Goal: Communication & Community: Ask a question

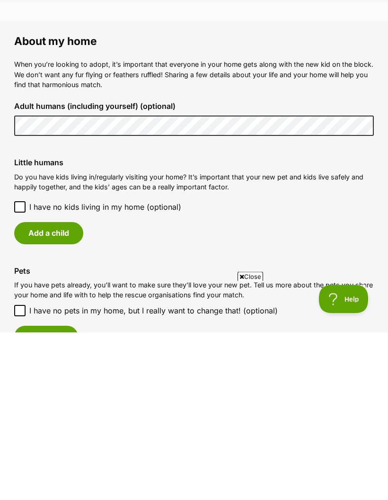
click at [39, 390] on button "Add a child" at bounding box center [48, 401] width 69 height 22
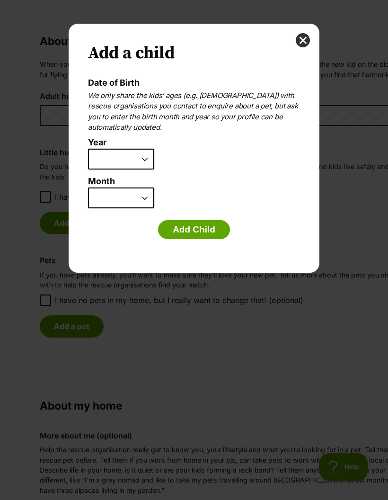
click at [98, 160] on select "2025 2024 2023 2022 2021 2020 2019 2018 2017 2016 2015 2014 2013 2012 2011 2010…" at bounding box center [121, 159] width 66 height 21
select select "2012"
click at [93, 200] on select "January February March April May June July August September October November De…" at bounding box center [121, 198] width 66 height 21
select select "7"
click at [171, 228] on button "Add Child" at bounding box center [194, 229] width 72 height 19
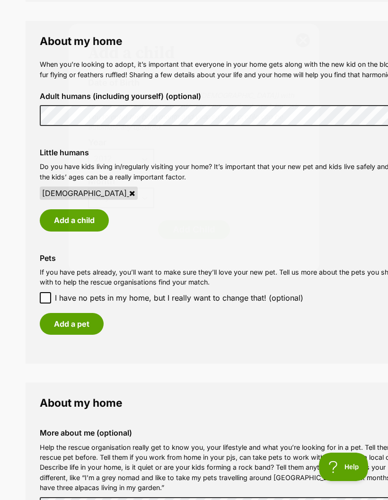
scroll to position [677, 0]
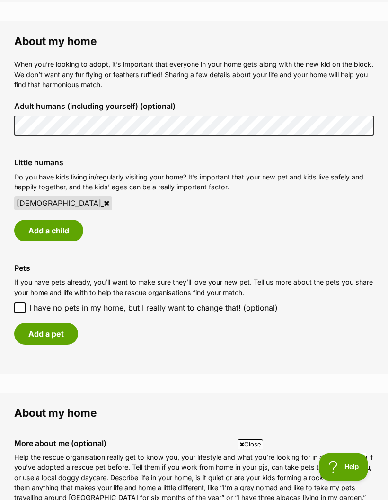
click at [36, 232] on button "Add a child" at bounding box center [48, 231] width 69 height 22
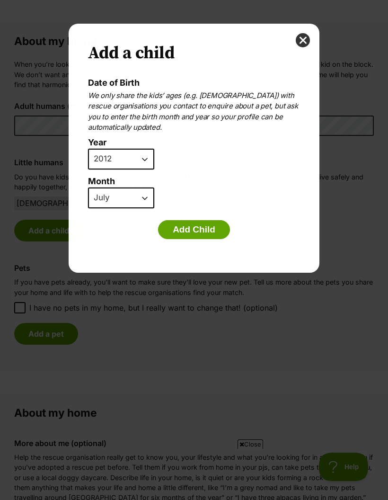
scroll to position [0, 0]
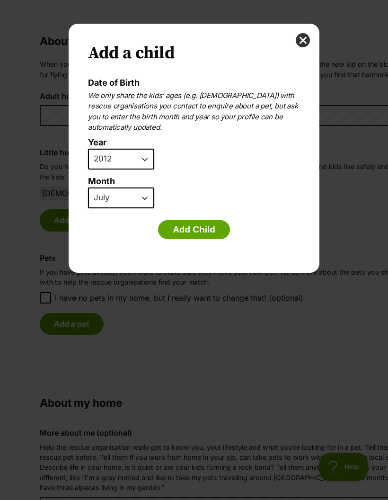
click at [124, 157] on select "2025 2024 2023 2022 2021 2020 2019 2018 2017 2016 2015 2014 2013 2012 2011 2010…" at bounding box center [121, 159] width 66 height 21
select select "2014"
click at [114, 195] on select "January February March April May June July August September October November De…" at bounding box center [121, 198] width 66 height 21
select select "11"
click at [180, 228] on button "Add Child" at bounding box center [194, 229] width 72 height 19
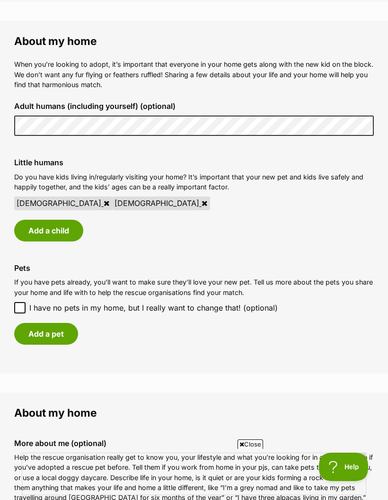
click at [35, 326] on button "Add a pet" at bounding box center [46, 334] width 64 height 22
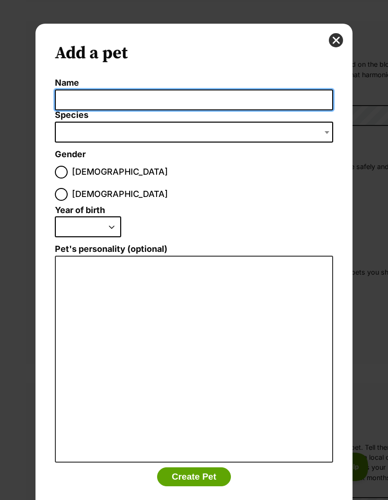
click at [70, 102] on input "Name" at bounding box center [194, 100] width 279 height 21
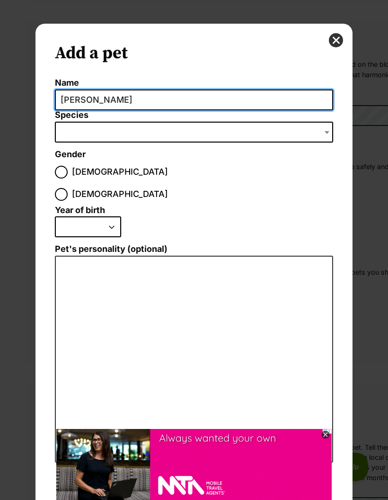
type input "Cooper"
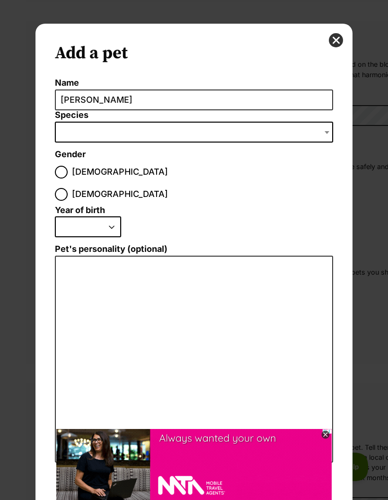
click at [68, 137] on span "Dialog Window - Close (Press escape to close)" at bounding box center [194, 132] width 279 height 21
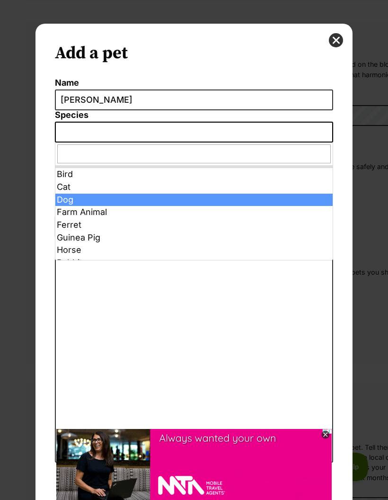
select select "1"
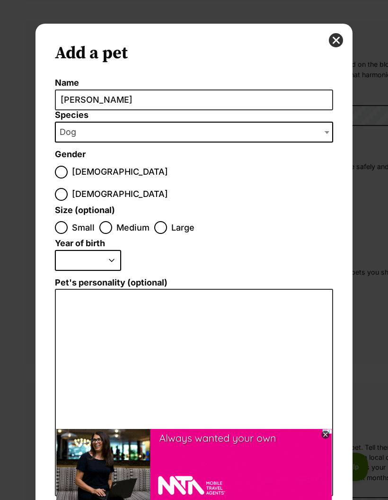
click at [63, 176] on input "Male" at bounding box center [61, 172] width 13 height 13
radio input "true"
click at [102, 221] on input "Medium" at bounding box center [105, 227] width 13 height 13
radio input "true"
click at [70, 250] on select "2025 2024 2023 2022 2021 2020 2019 2018 2017 2016 2015 2014 2013 2012 2011 2010…" at bounding box center [88, 260] width 66 height 21
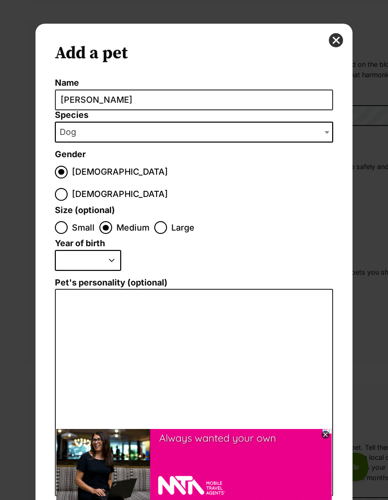
select select "2017"
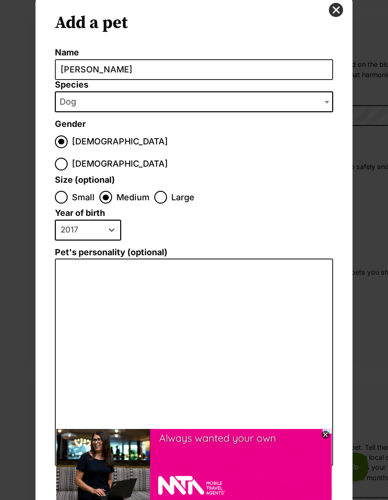
scroll to position [30, 0]
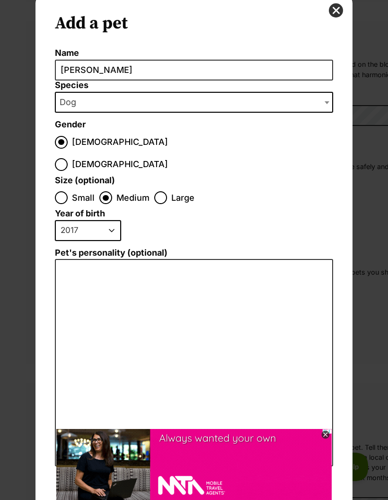
click at [329, 434] on icon at bounding box center [326, 435] width 8 height 8
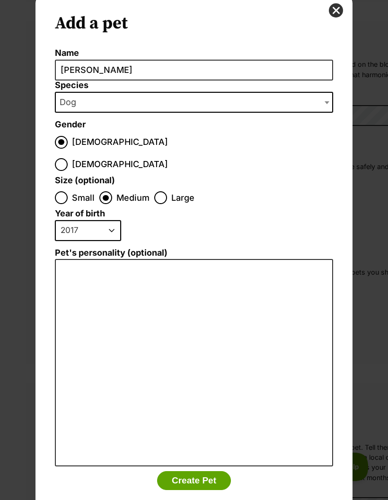
click at [216, 471] on button "Create Pet" at bounding box center [194, 480] width 74 height 19
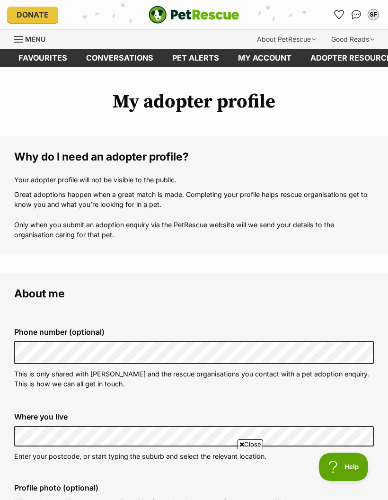
scroll to position [677, 0]
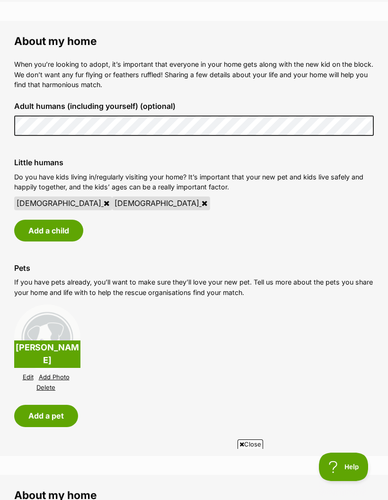
click at [33, 411] on button "Add a pet" at bounding box center [46, 416] width 64 height 22
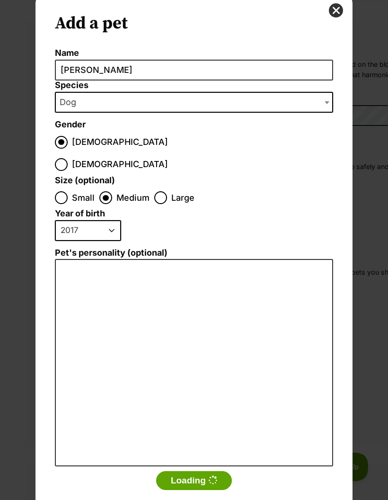
scroll to position [0, 0]
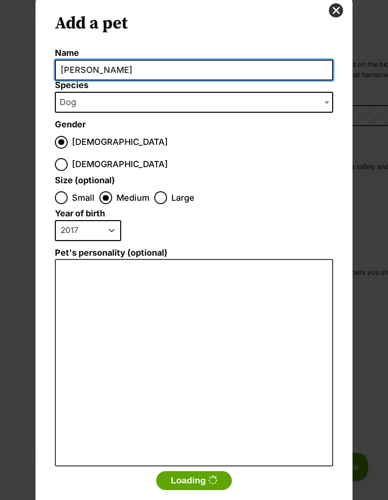
click at [98, 70] on input "Cooper" at bounding box center [194, 70] width 279 height 21
type input "C"
type input "Chilli"
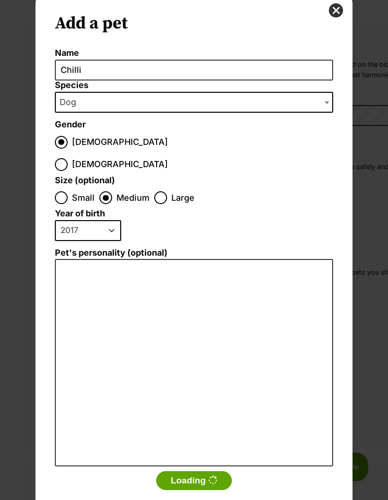
click at [68, 158] on input "Female" at bounding box center [61, 164] width 13 height 13
radio input "true"
click at [81, 220] on select "2025 2024 2023 2022 2021 2020 2019 2018 2017 2016 2015 2014 2013 2012 2011 2010…" at bounding box center [88, 230] width 66 height 21
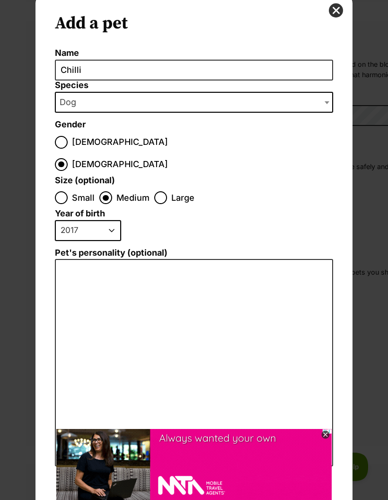
select select "2022"
click at [330, 436] on icon at bounding box center [326, 435] width 8 height 8
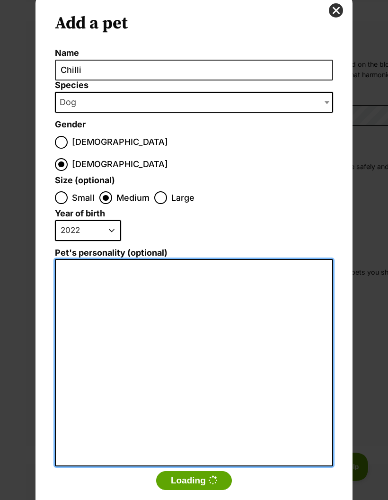
click at [62, 259] on textarea "Pet's personality (optional)" at bounding box center [194, 363] width 279 height 208
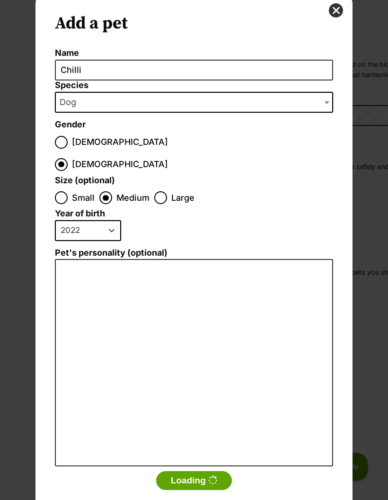
click at [205, 471] on button "Loading" at bounding box center [194, 480] width 76 height 19
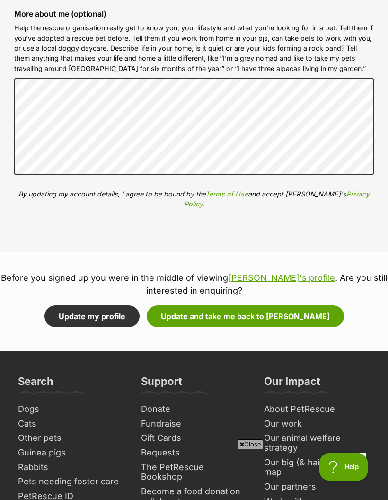
scroll to position [1187, 0]
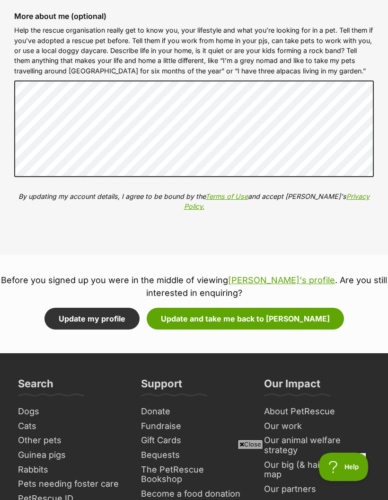
click at [297, 308] on button "Update and take me back to Millie" at bounding box center [246, 319] width 198 height 22
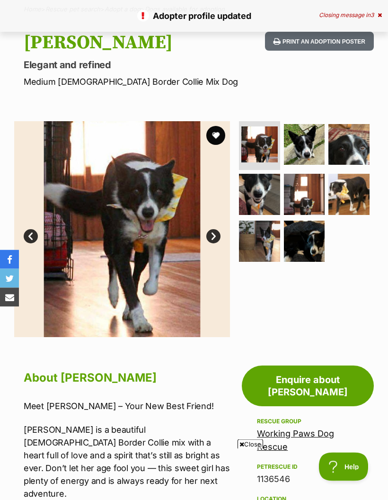
click at [338, 378] on link "Enquire about [PERSON_NAME]" at bounding box center [308, 386] width 132 height 41
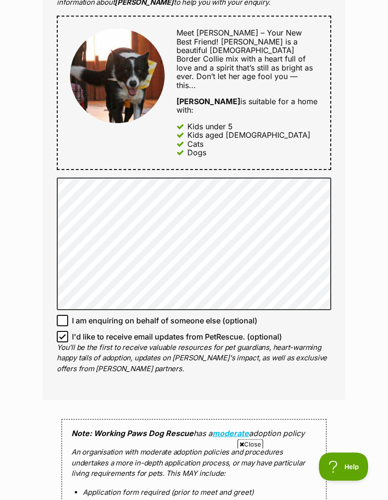
scroll to position [539, 0]
click at [67, 315] on input "I am enquiring on behalf of someone else (optional)" at bounding box center [62, 320] width 11 height 11
checkbox input "true"
click at [66, 331] on input "I'd like to receive email updates from PetRescue. (optional)" at bounding box center [62, 336] width 11 height 11
checkbox input "false"
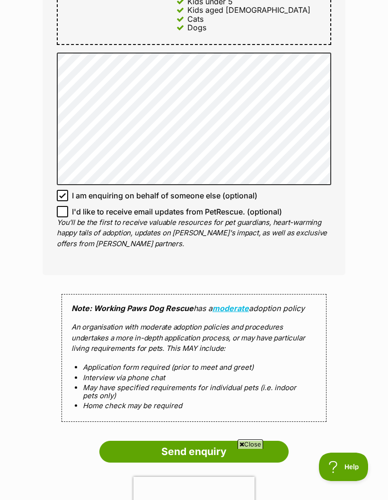
scroll to position [0, 0]
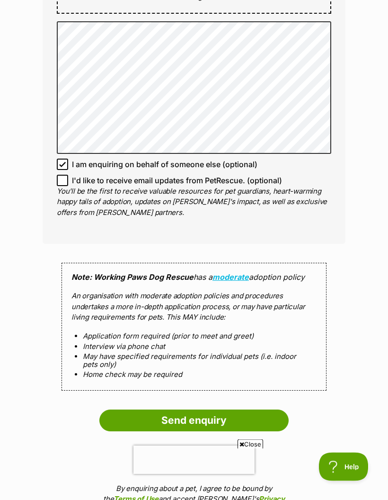
click at [272, 410] on input "Send enquiry" at bounding box center [194, 421] width 190 height 22
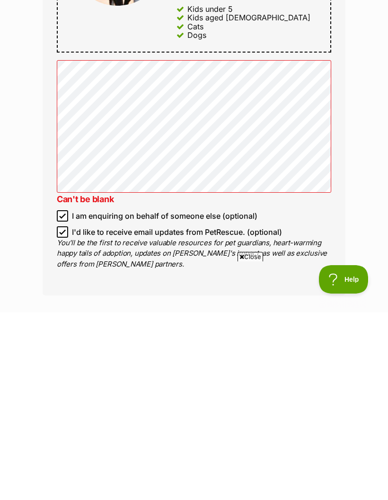
scroll to position [577, 0]
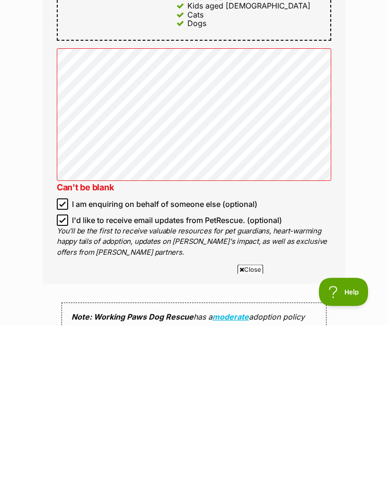
click at [67, 390] on input "I'd like to receive email updates from PetRescue. (optional)" at bounding box center [62, 395] width 11 height 11
checkbox input "false"
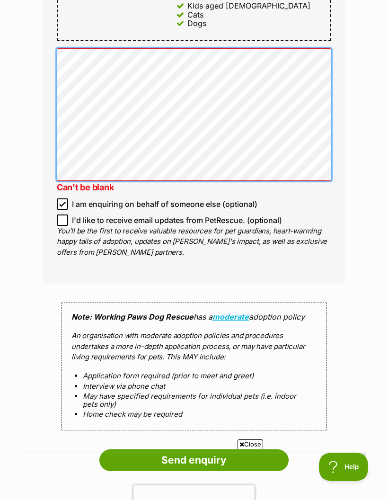
scroll to position [0, 0]
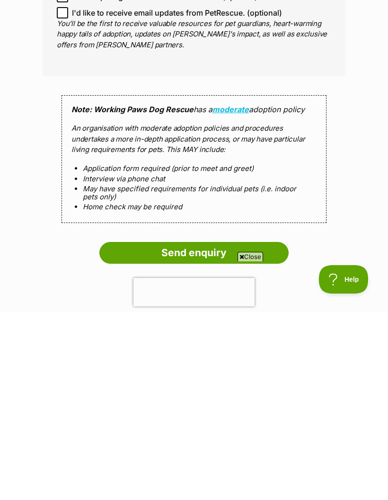
click at [251, 430] on input "Send enquiry" at bounding box center [194, 441] width 190 height 22
